Goal: Transaction & Acquisition: Purchase product/service

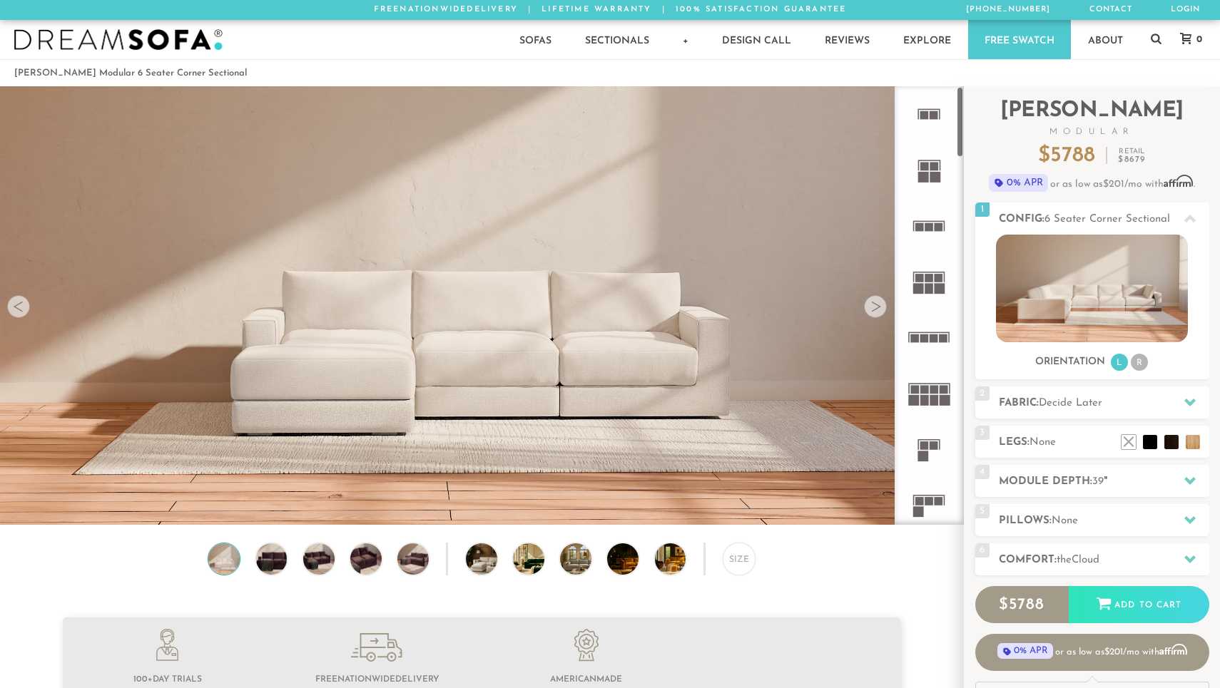
click at [878, 302] on div at bounding box center [875, 306] width 23 height 23
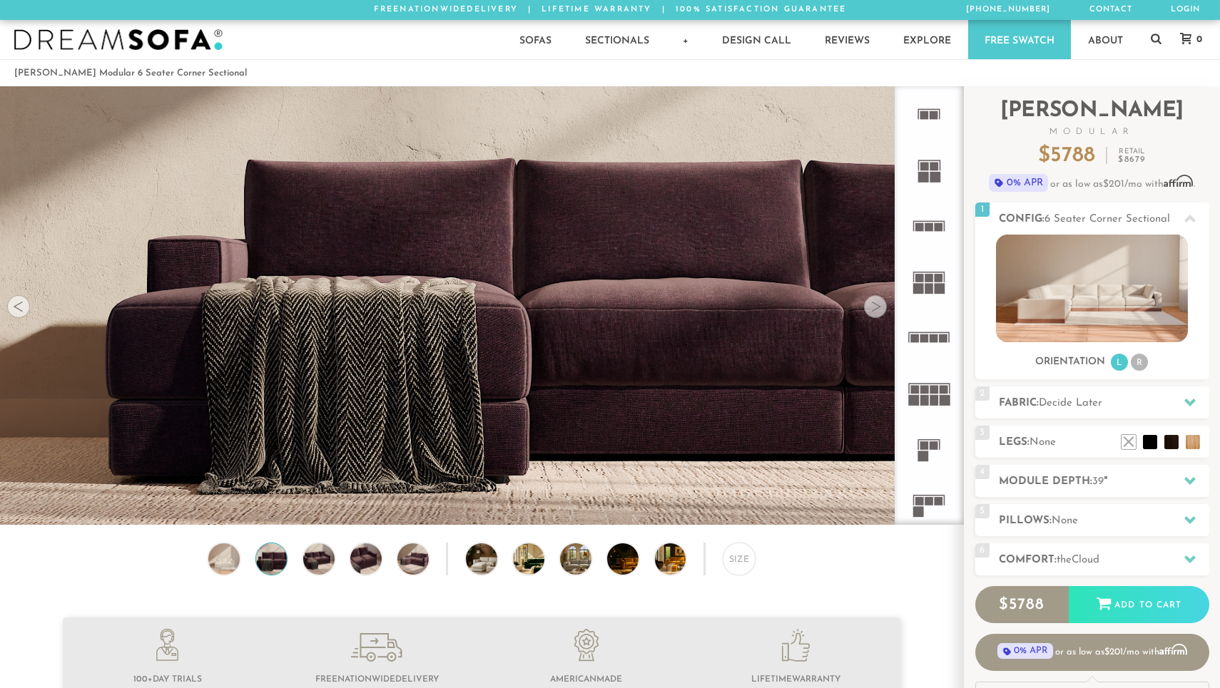
click at [878, 302] on div at bounding box center [875, 306] width 23 height 23
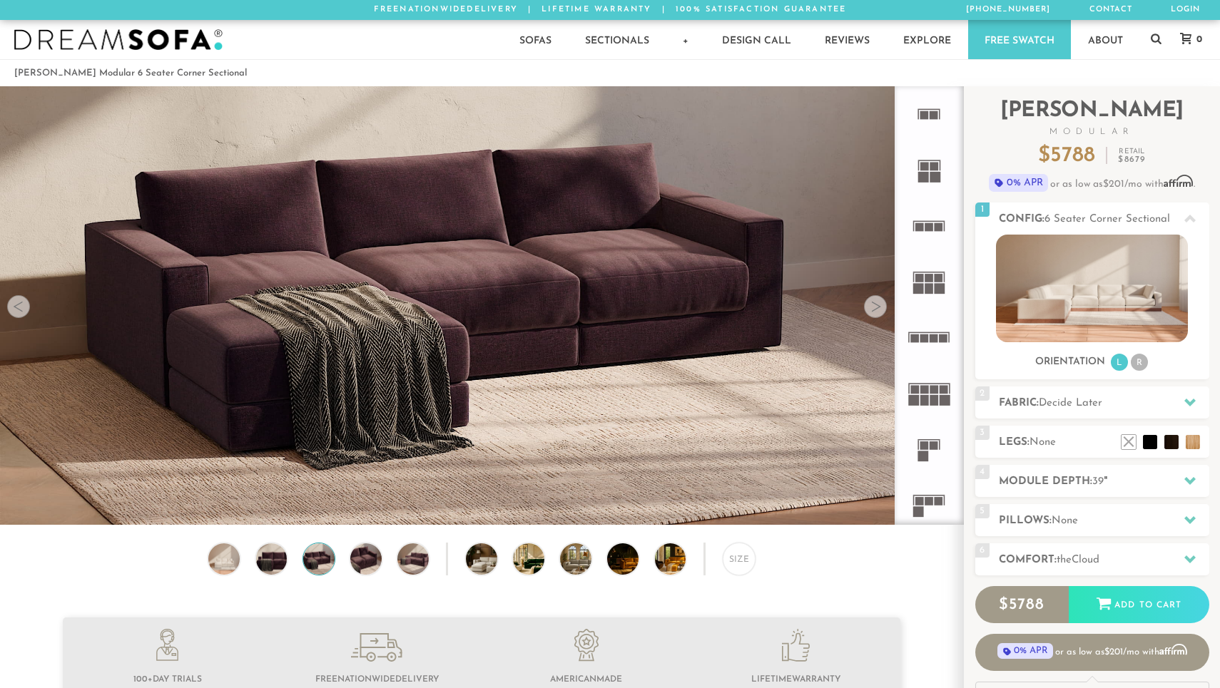
click at [878, 302] on div at bounding box center [875, 306] width 23 height 23
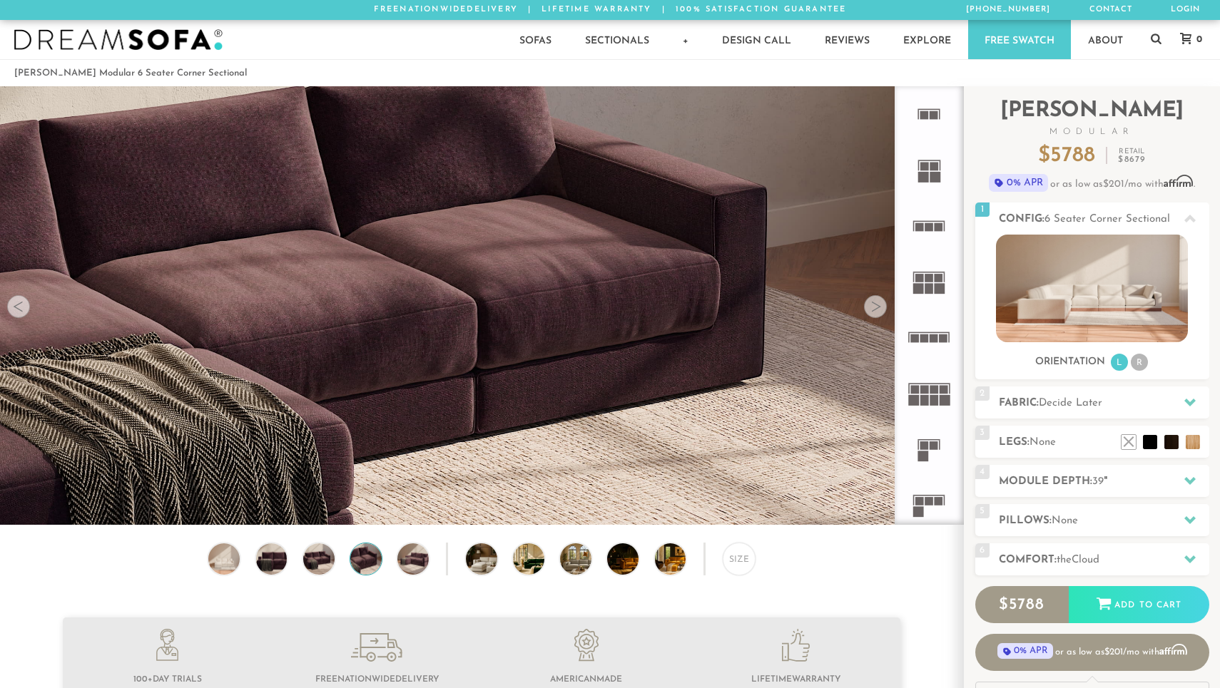
click at [878, 302] on div at bounding box center [875, 306] width 23 height 23
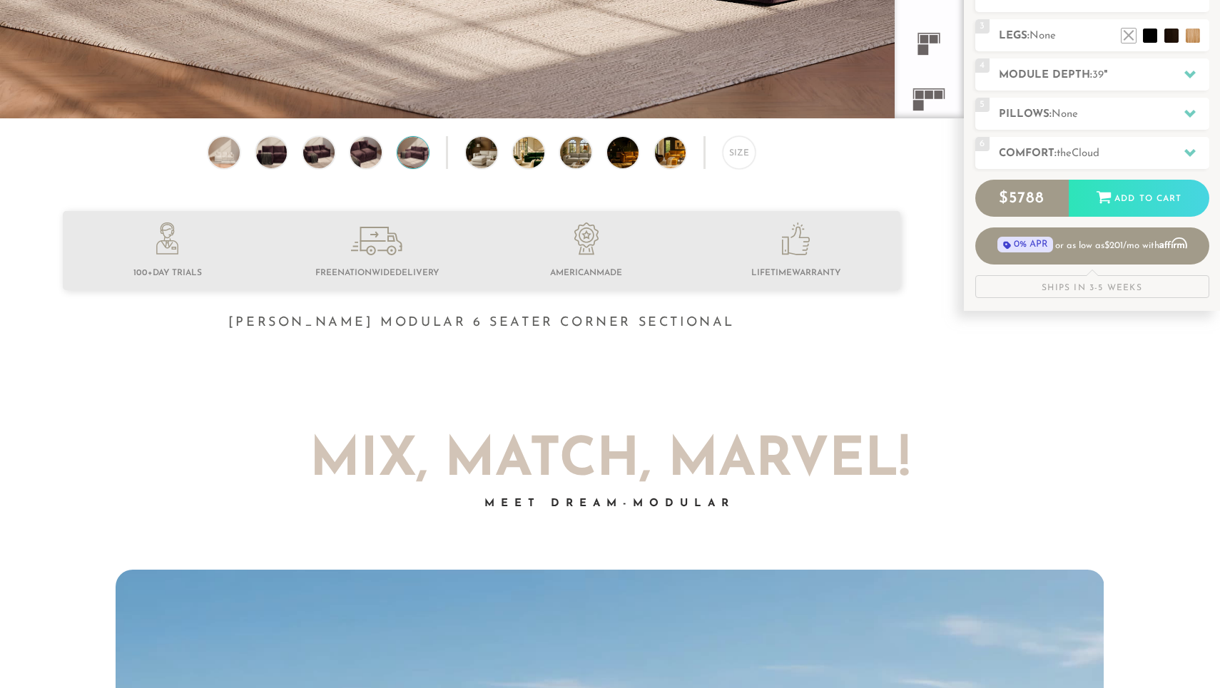
scroll to position [498, 0]
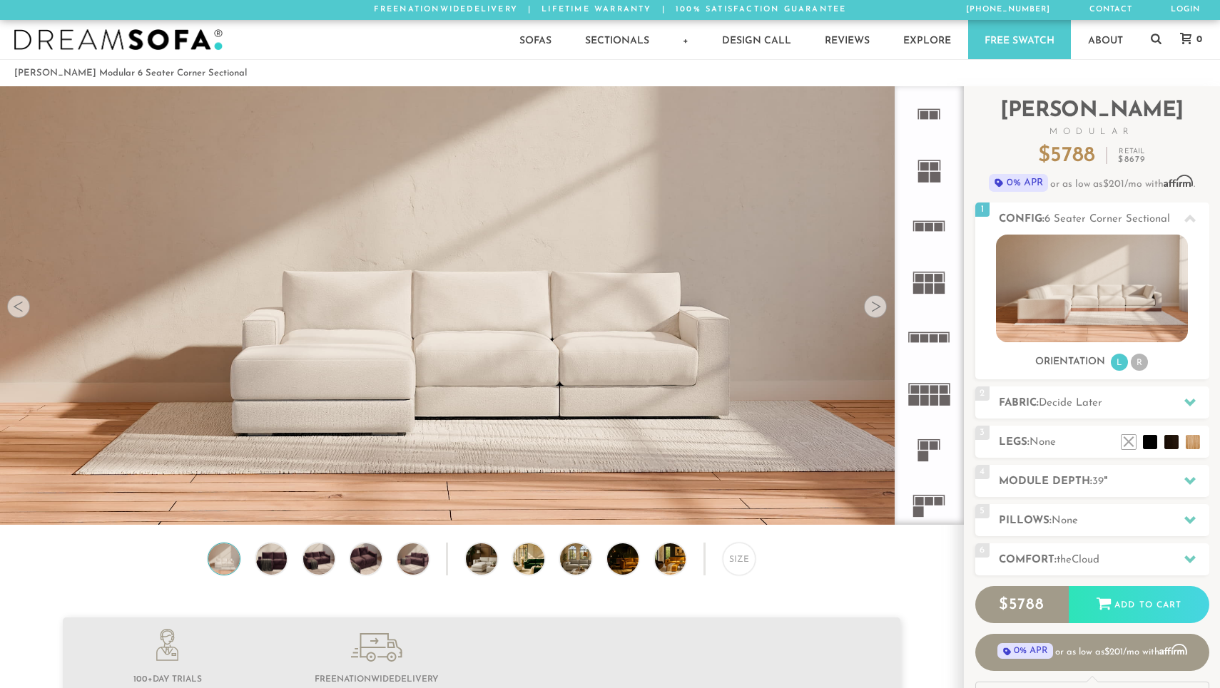
scroll to position [16245, 1220]
click at [875, 308] on div at bounding box center [875, 306] width 23 height 23
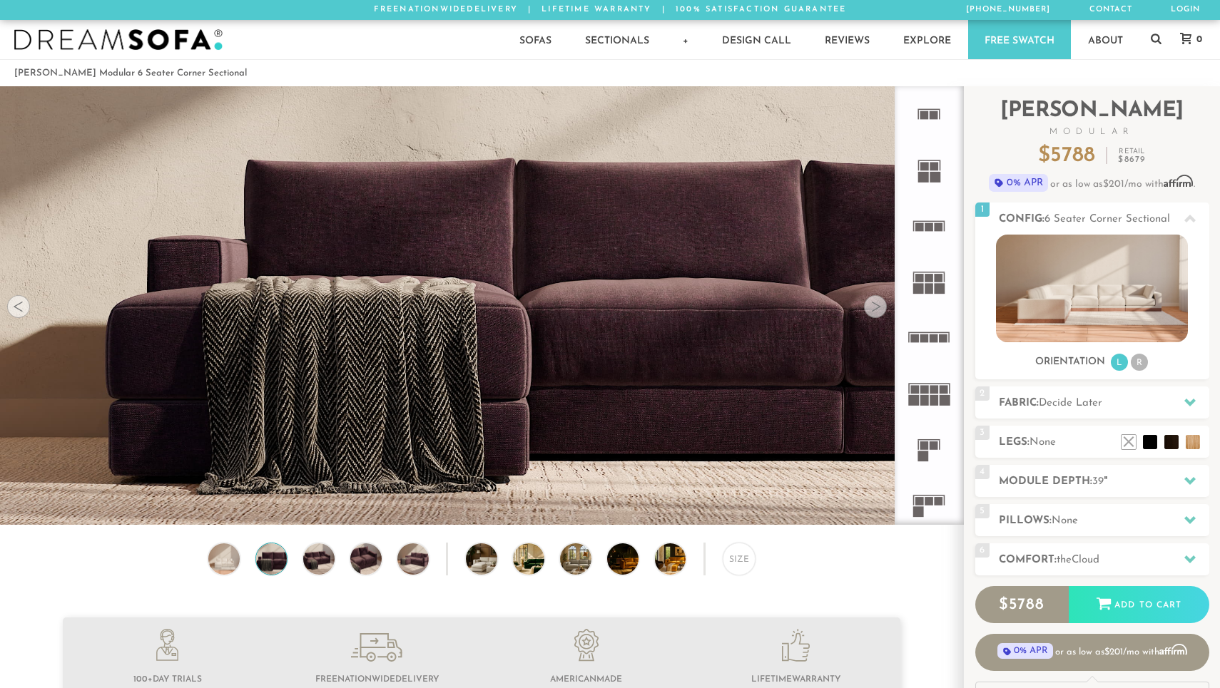
click at [875, 308] on div at bounding box center [875, 306] width 23 height 23
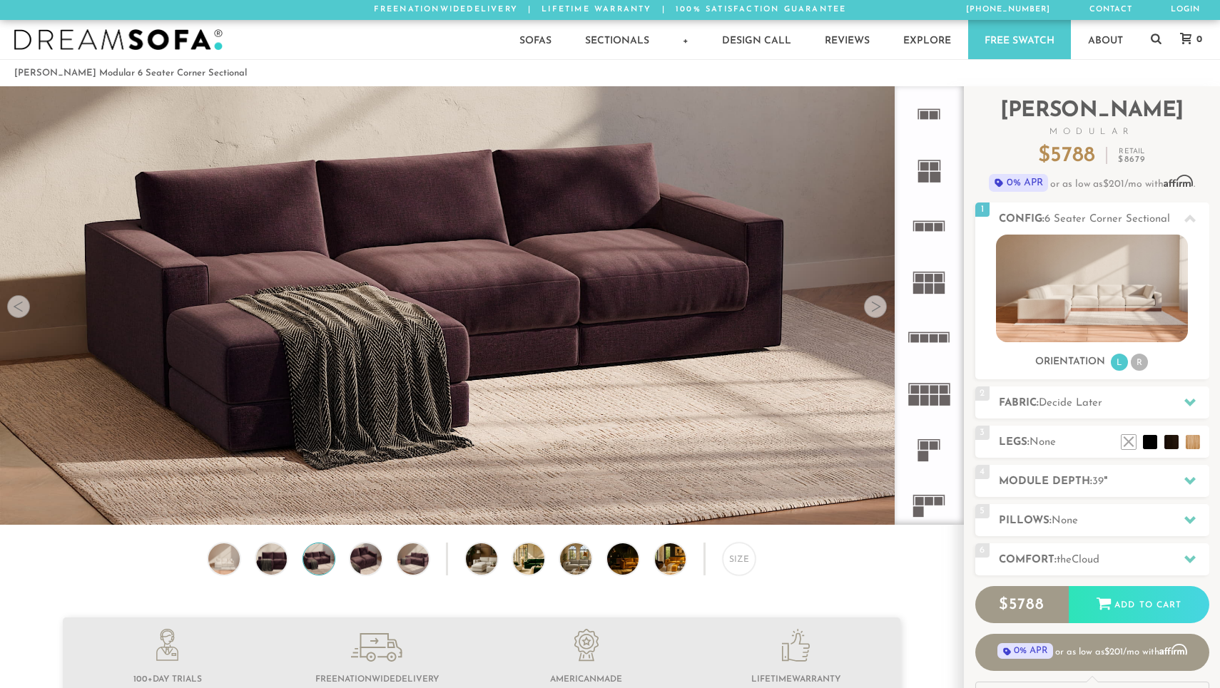
click at [875, 308] on div at bounding box center [875, 306] width 23 height 23
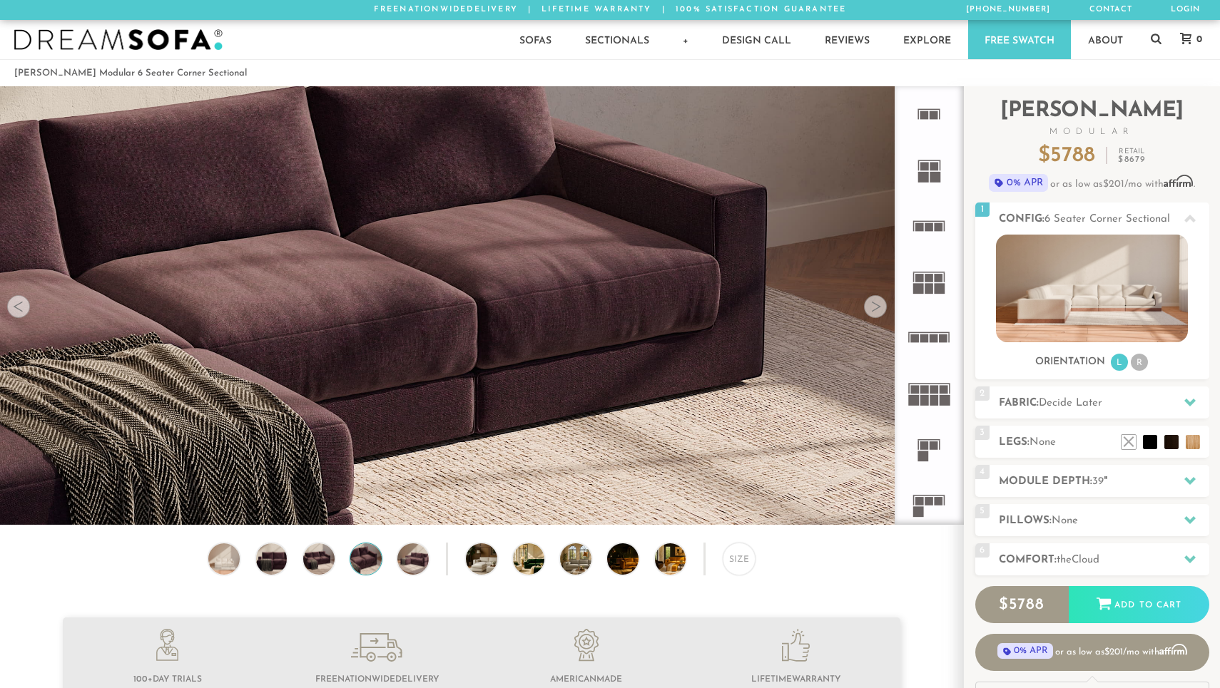
click at [875, 308] on div at bounding box center [875, 306] width 23 height 23
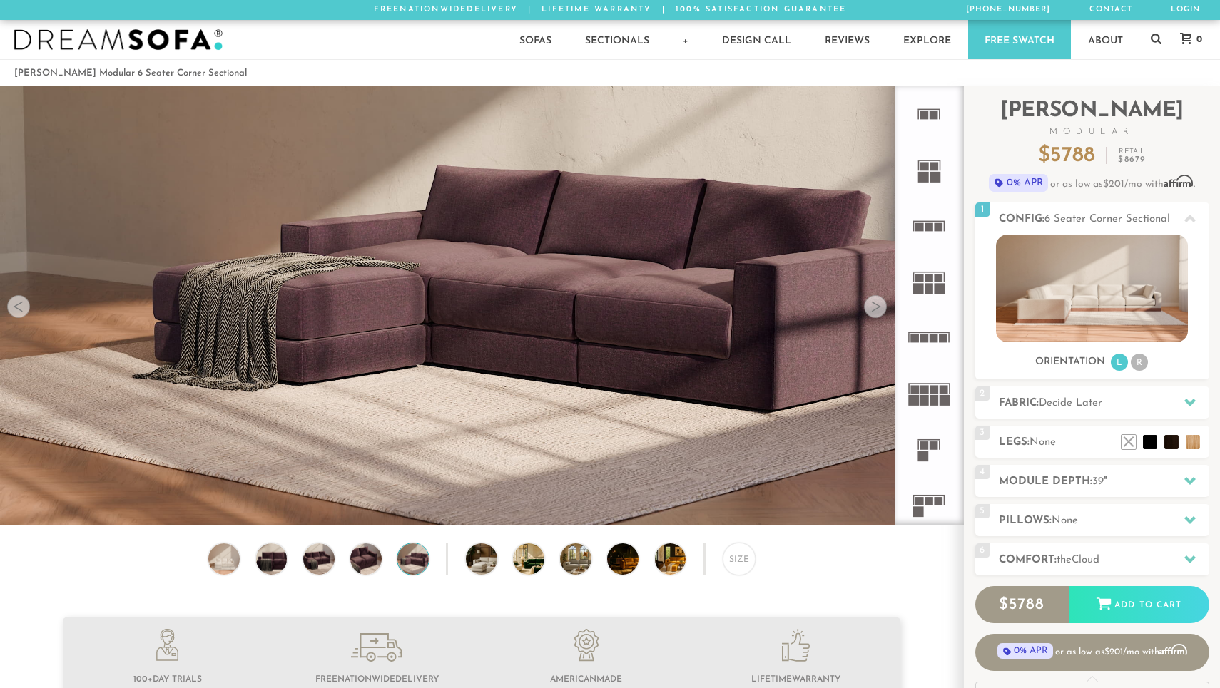
click at [875, 308] on div at bounding box center [875, 306] width 23 height 23
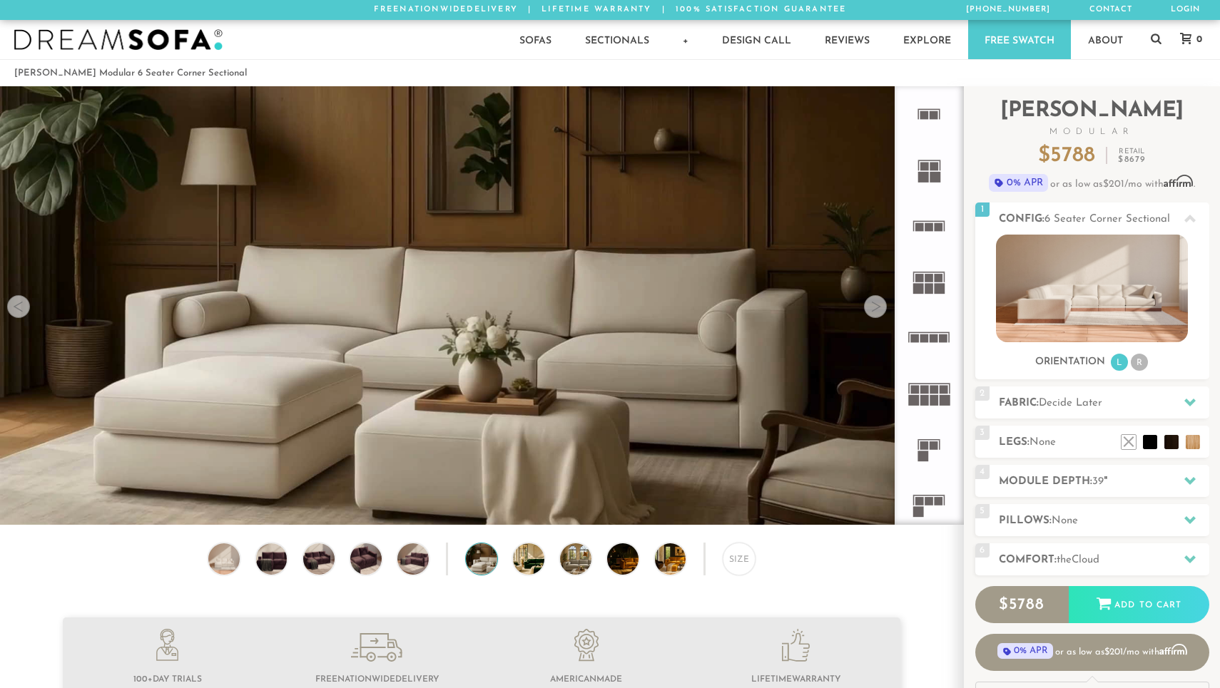
click at [875, 308] on div at bounding box center [875, 306] width 23 height 23
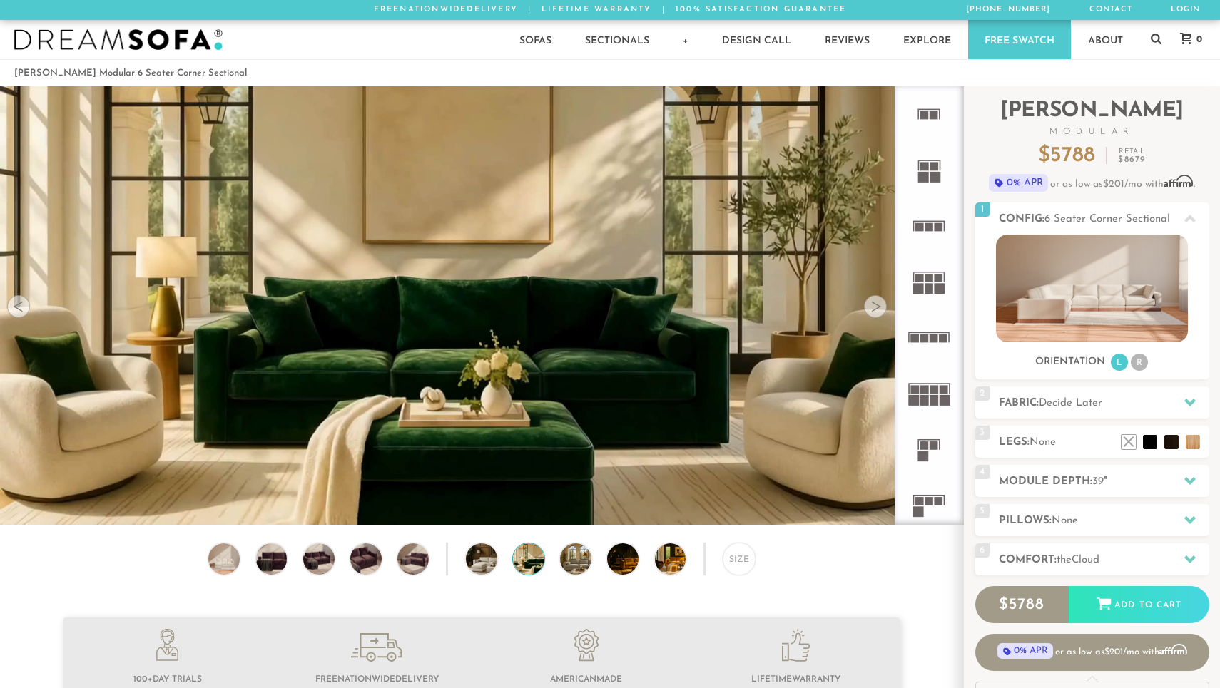
click at [875, 308] on div at bounding box center [875, 306] width 23 height 23
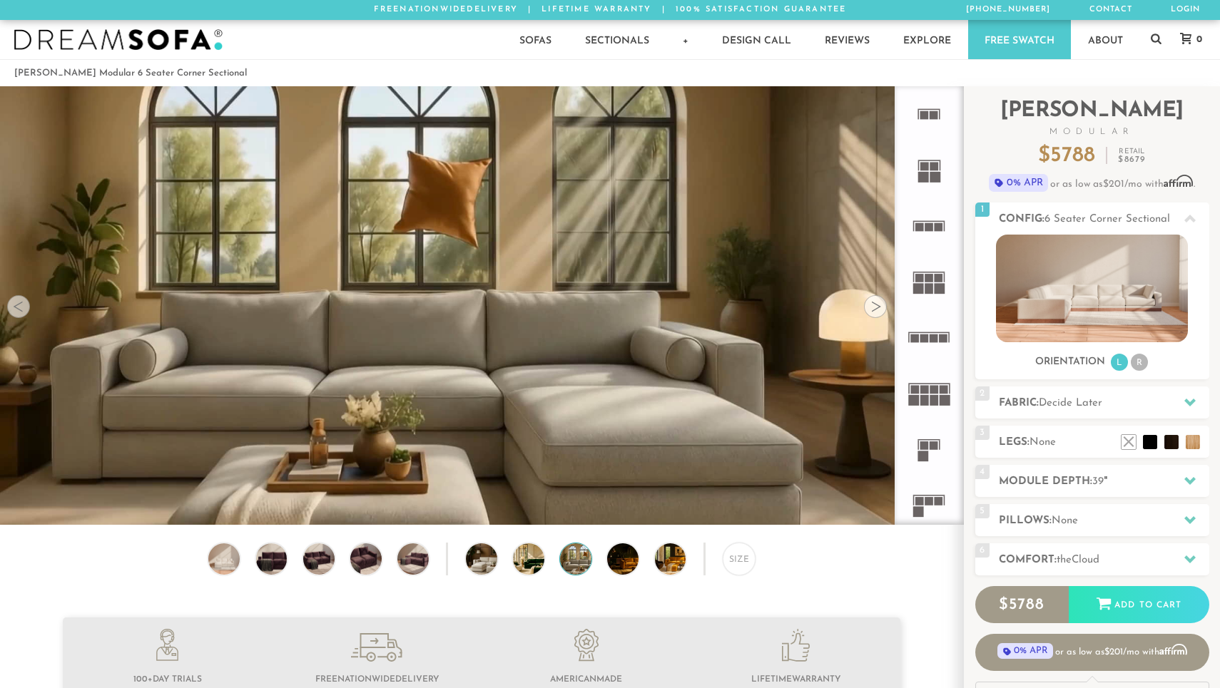
click at [875, 308] on div at bounding box center [875, 306] width 23 height 23
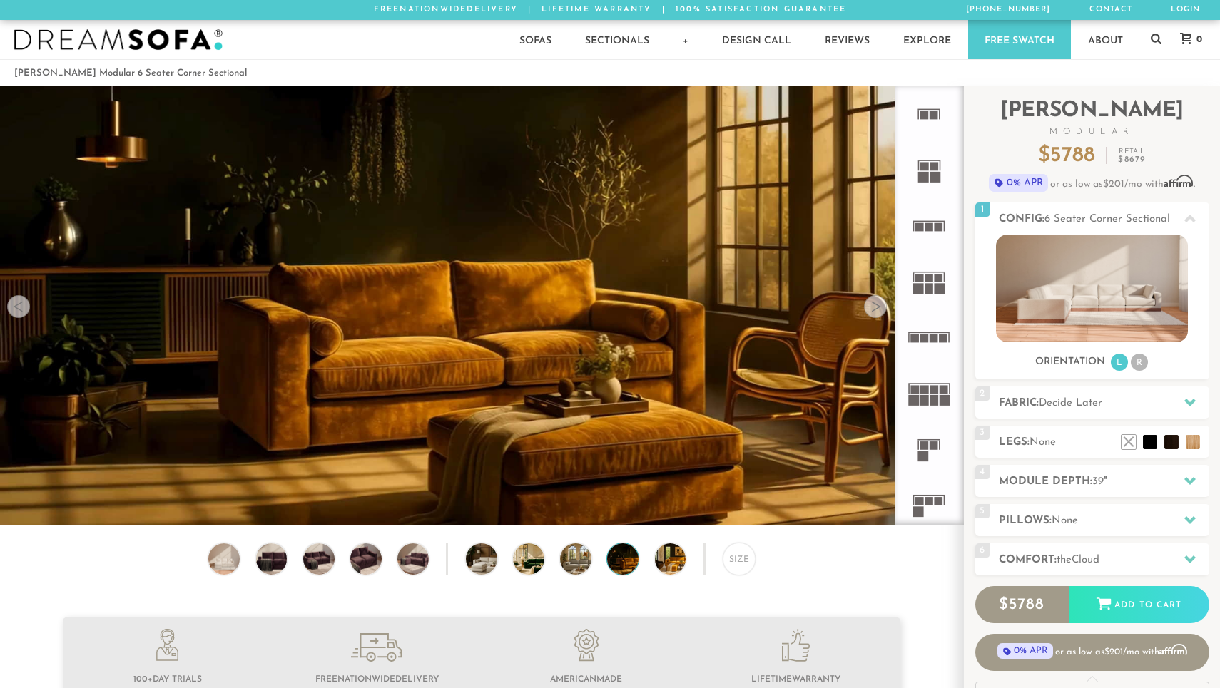
click at [875, 308] on div at bounding box center [875, 306] width 23 height 23
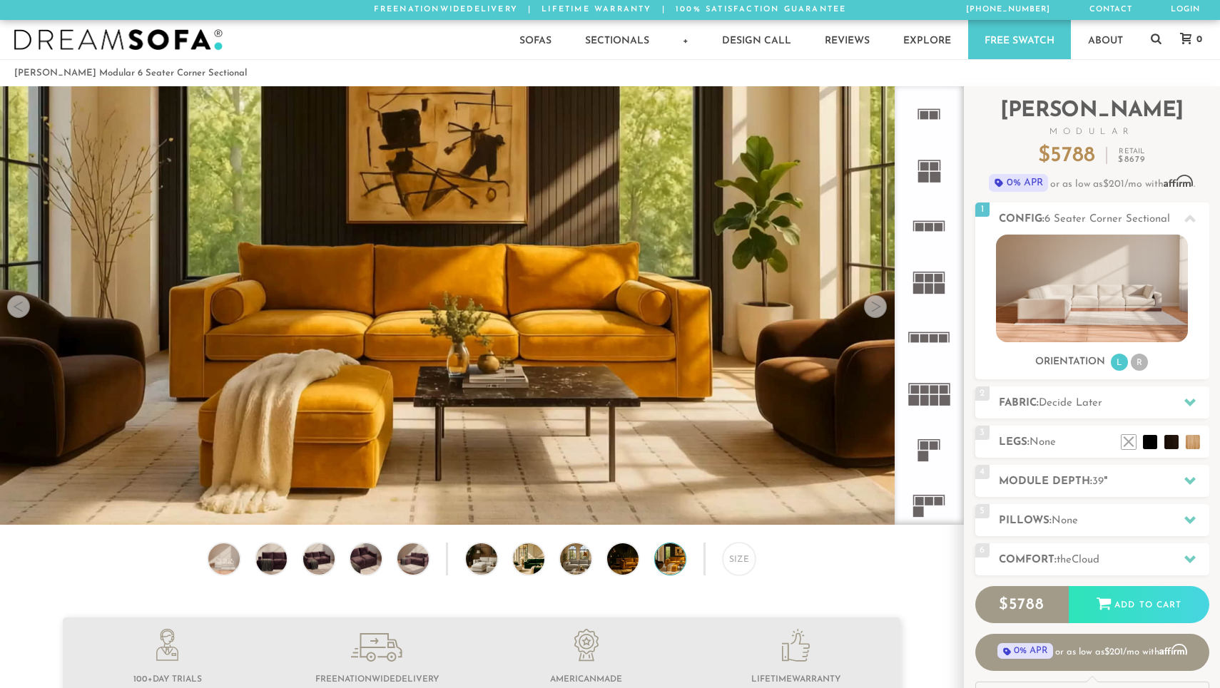
click at [875, 308] on div at bounding box center [875, 306] width 23 height 23
